Goal: Information Seeking & Learning: Check status

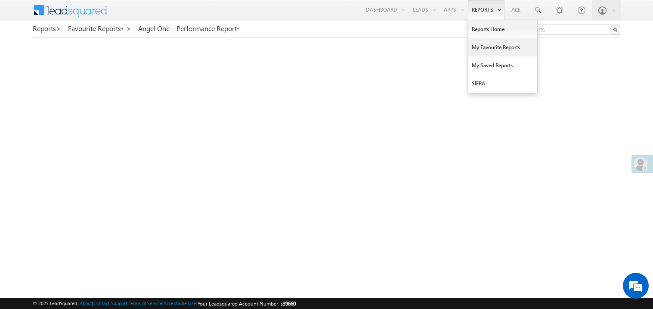
click at [489, 47] on link "My Favourite Reports" at bounding box center [502, 47] width 69 height 18
click at [486, 46] on link "My Favourite Reports" at bounding box center [502, 47] width 69 height 18
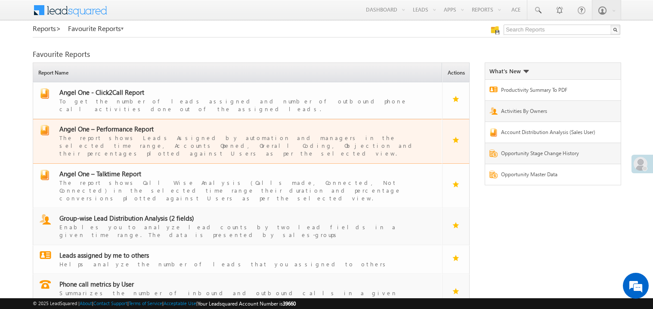
click at [117, 124] on span "Angel One – Performance Report" at bounding box center [106, 128] width 94 height 9
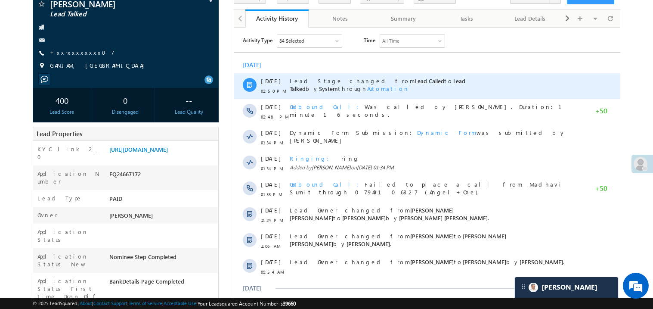
scroll to position [68, 0]
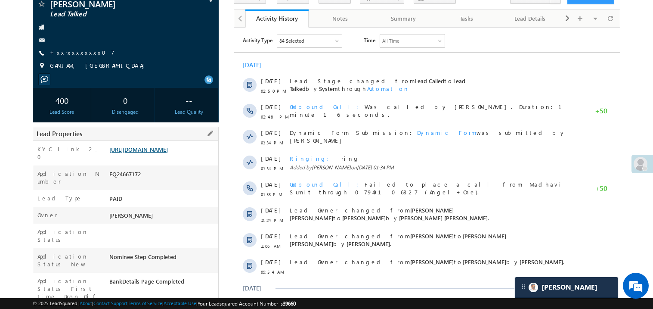
click at [153, 153] on link "[URL][DOMAIN_NAME]" at bounding box center [138, 149] width 59 height 7
